Goal: Navigation & Orientation: Find specific page/section

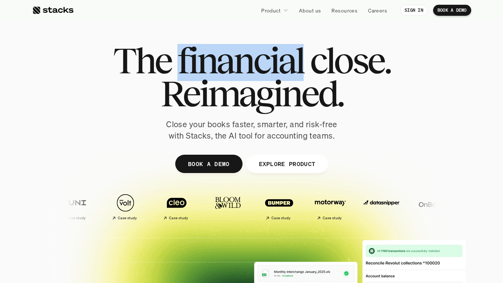
click at [209, 67] on span "financial" at bounding box center [241, 60] width 126 height 33
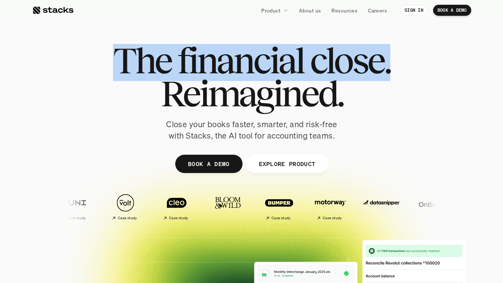
click at [209, 67] on span "financial" at bounding box center [241, 60] width 126 height 33
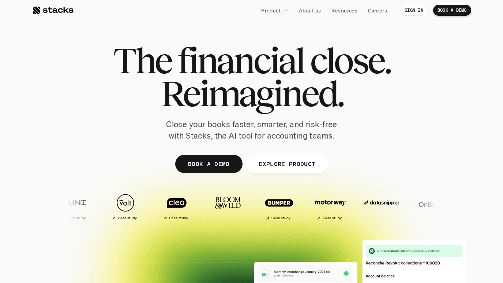
click at [209, 80] on span "Reimagined." at bounding box center [251, 93] width 183 height 33
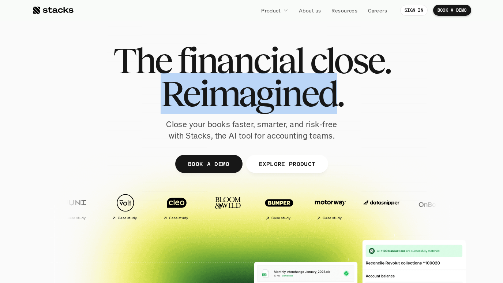
click at [209, 80] on span "Reimagined." at bounding box center [251, 93] width 183 height 33
drag, startPoint x: 209, startPoint y: 80, endPoint x: 205, endPoint y: 52, distance: 28.5
click at [205, 52] on div "The financial close. Reimagined." at bounding box center [251, 77] width 277 height 66
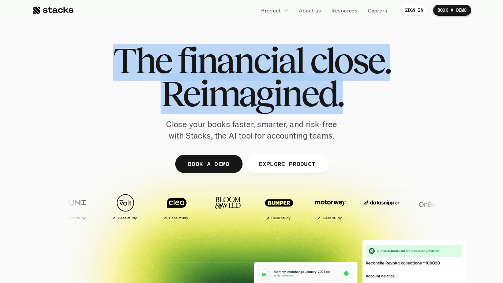
click at [204, 61] on span "financial" at bounding box center [241, 60] width 126 height 33
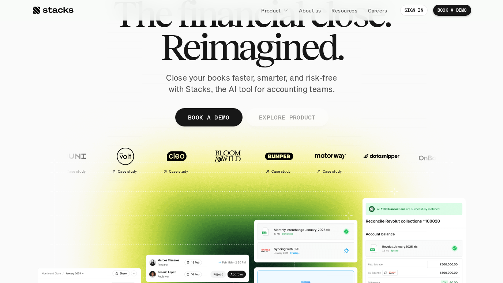
click at [310, 117] on p "EXPLORE PRODUCT" at bounding box center [287, 117] width 57 height 11
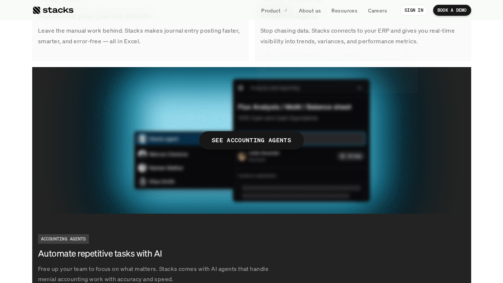
scroll to position [1339, 0]
